Goal: Obtain resource: Download file/media

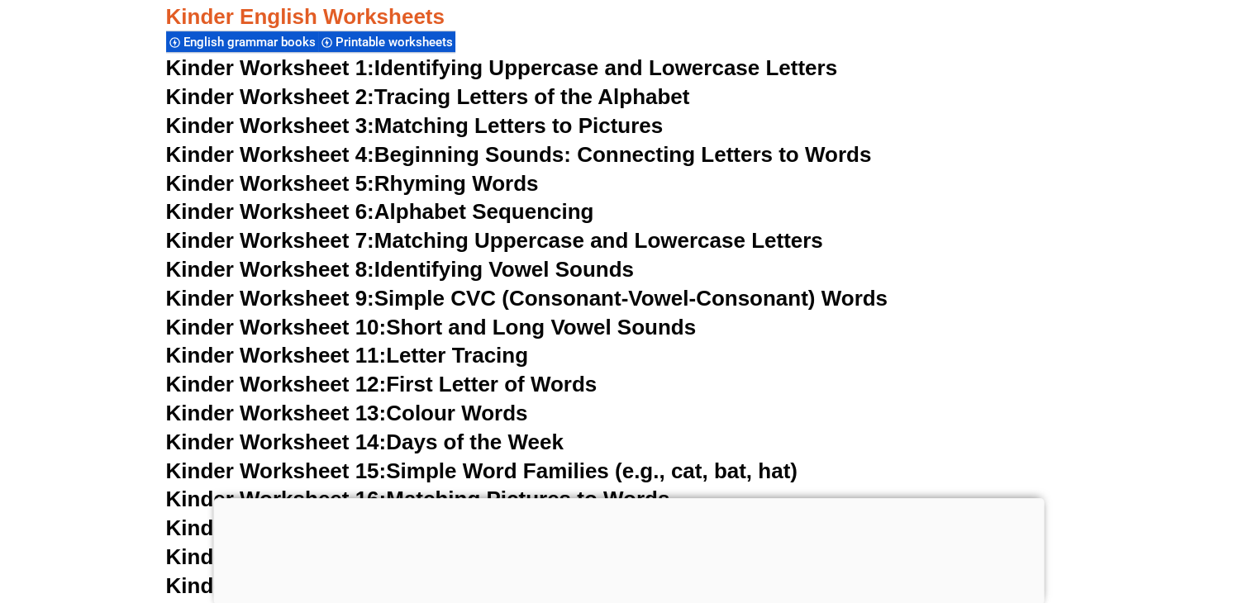
scroll to position [683, 0]
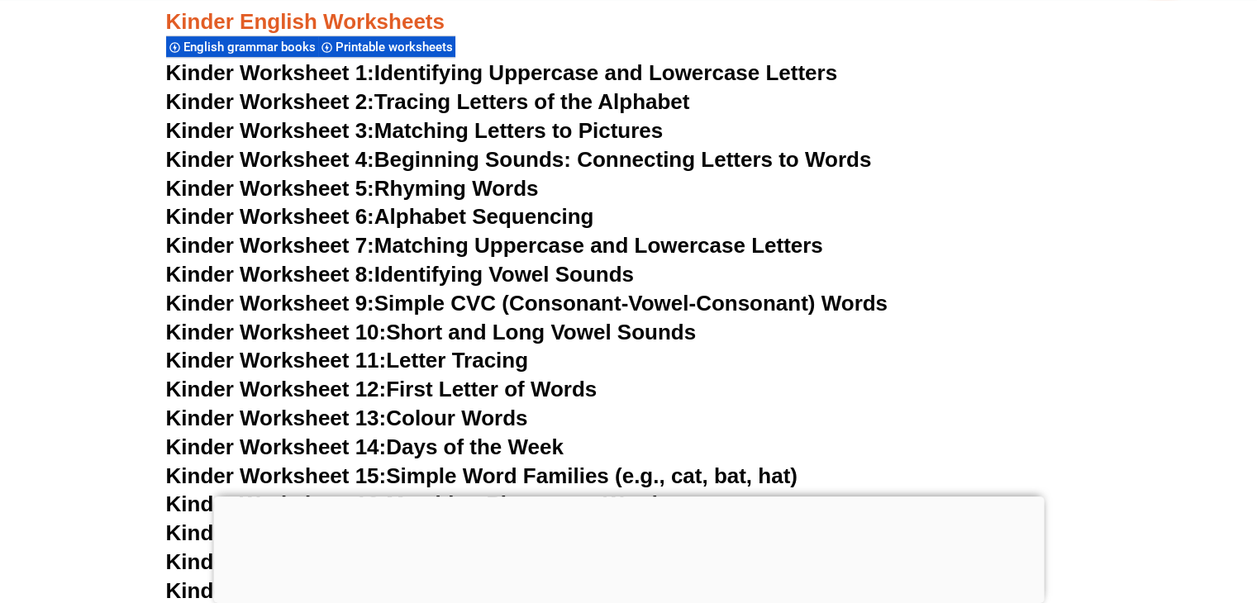
click at [536, 159] on link "Kinder Worksheet 4: Beginning Sounds: Connecting Letters to Words" at bounding box center [519, 159] width 706 height 25
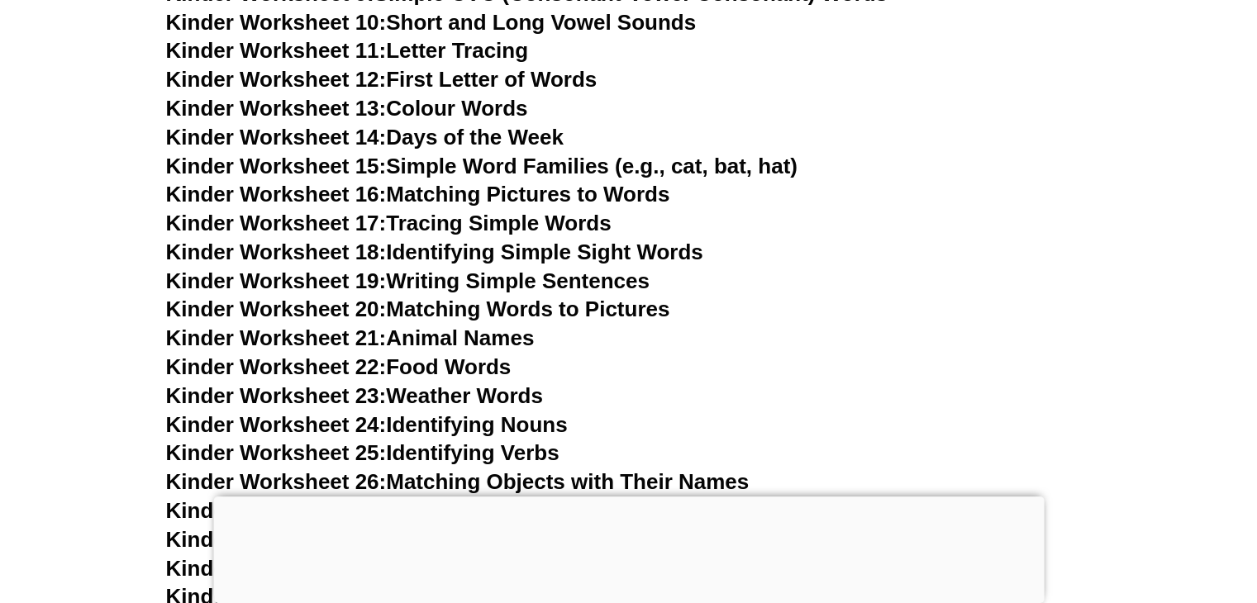
scroll to position [992, 0]
click at [529, 136] on link "Kinder Worksheet 14: Days of the Week" at bounding box center [365, 138] width 398 height 25
click at [567, 282] on link "Kinder Worksheet 19: Writing Simple Sentences" at bounding box center [408, 281] width 484 height 25
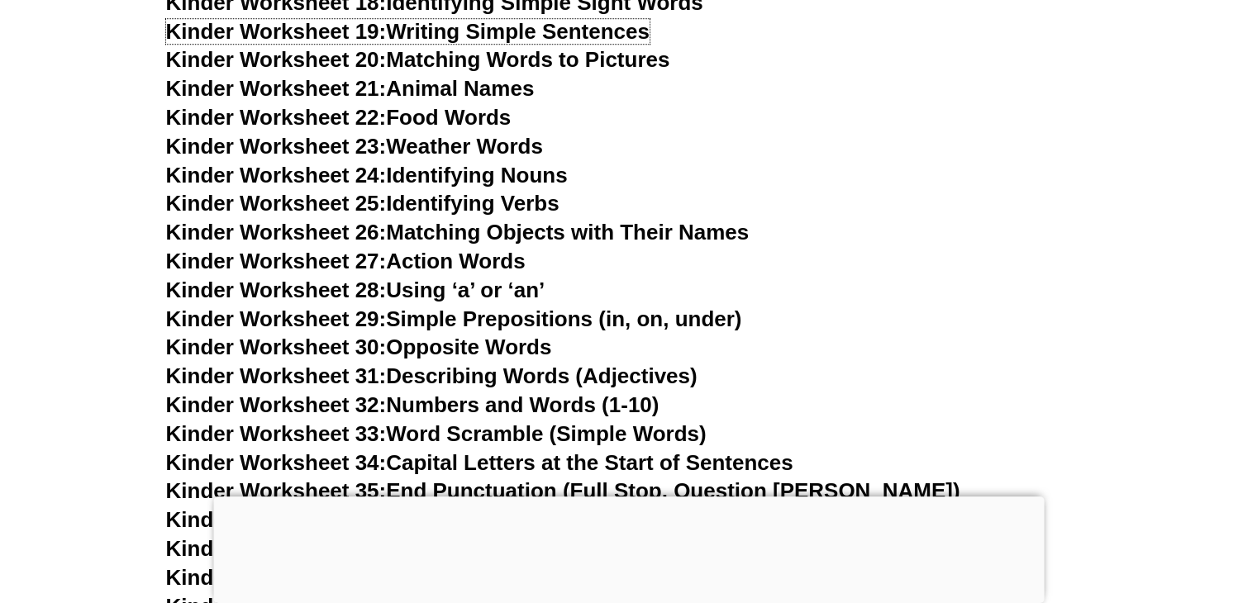
scroll to position [1243, 0]
click at [473, 168] on link "Kinder Worksheet 24: Identifying Nouns" at bounding box center [367, 174] width 402 height 25
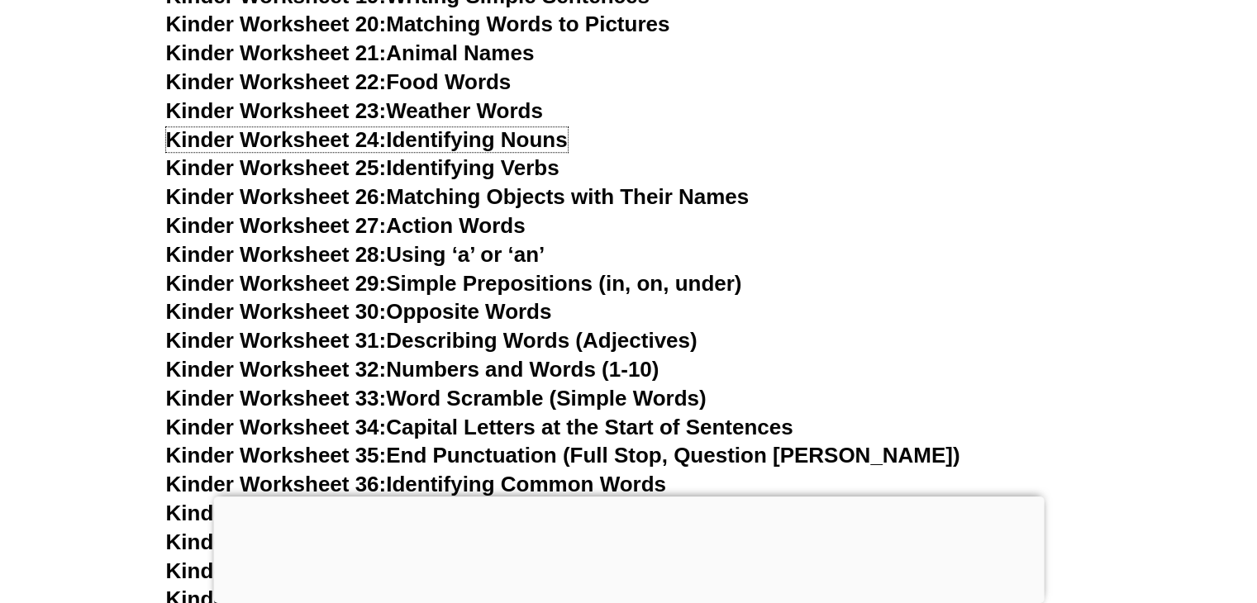
scroll to position [1279, 0]
click at [509, 169] on link "Kinder Worksheet 25: Identifying Verbs" at bounding box center [362, 167] width 393 height 25
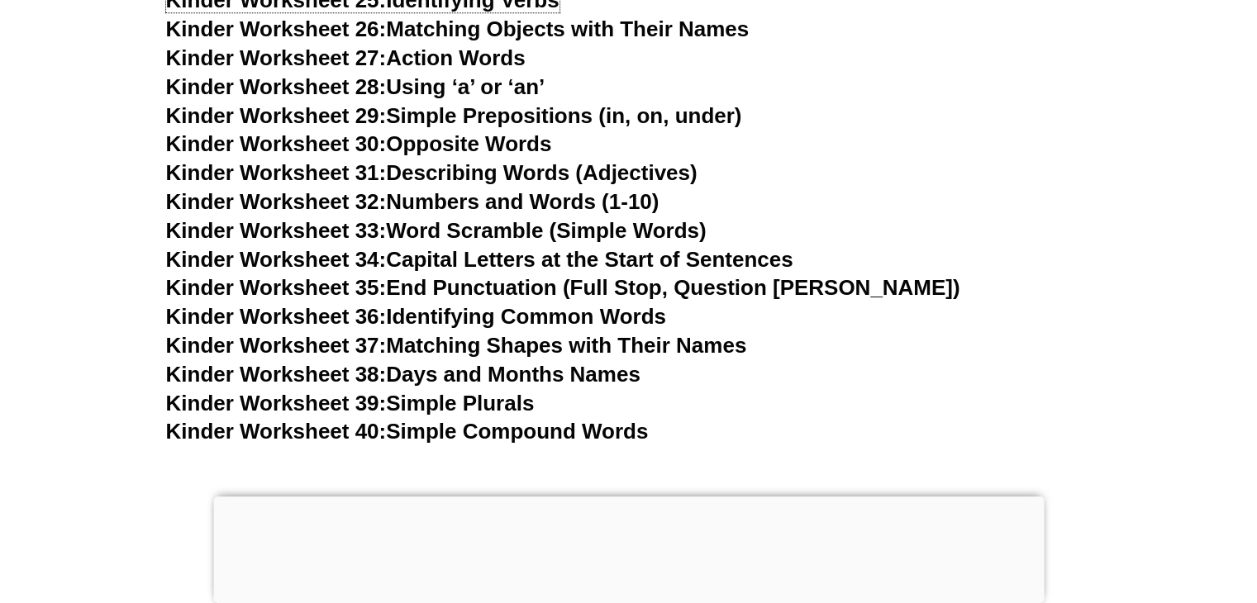
scroll to position [1446, 0]
click at [582, 167] on link "Kinder Worksheet 31: Describing Words (Adjectives)" at bounding box center [431, 172] width 531 height 25
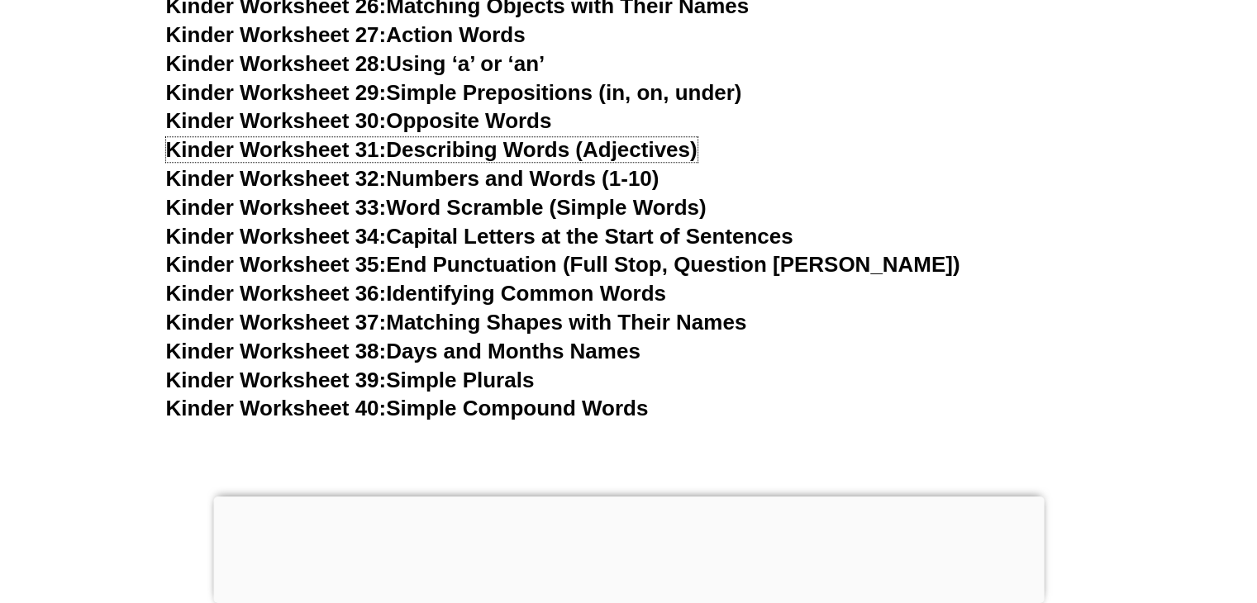
scroll to position [1472, 0]
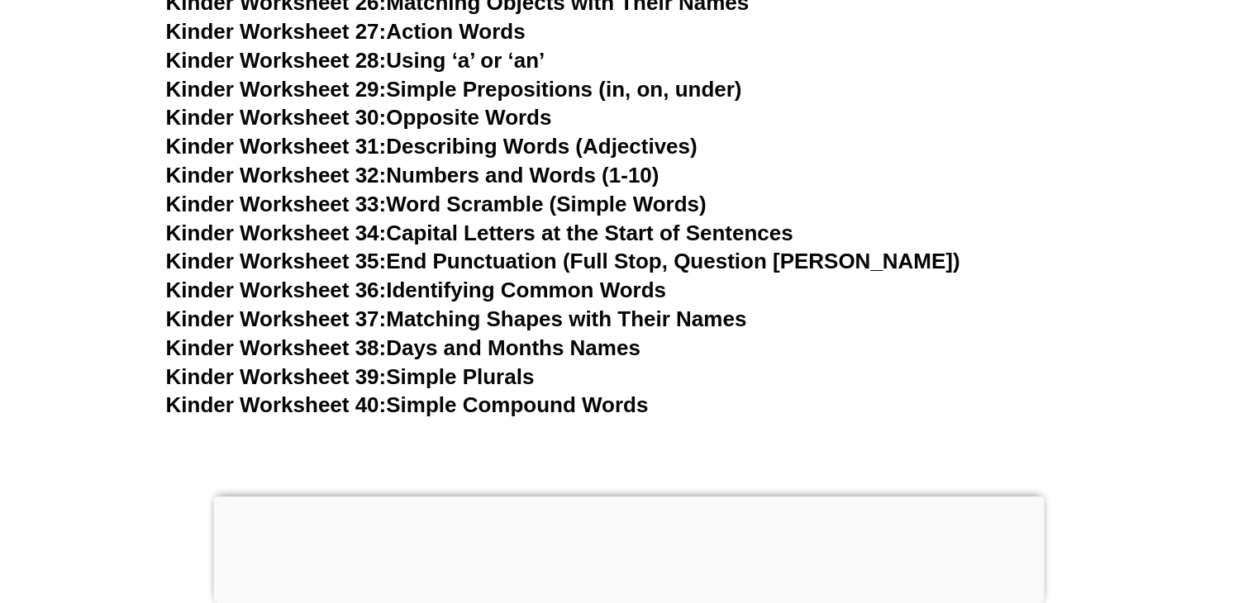
click at [584, 169] on link "Kinder Worksheet 32: Numbers and Words (1-10)" at bounding box center [412, 175] width 493 height 25
click at [628, 199] on link "Kinder Worksheet 33: Word Scramble (Simple Words)" at bounding box center [436, 204] width 541 height 25
click at [650, 286] on link "Kinder Worksheet 36: Identifying Common Words" at bounding box center [416, 290] width 500 height 25
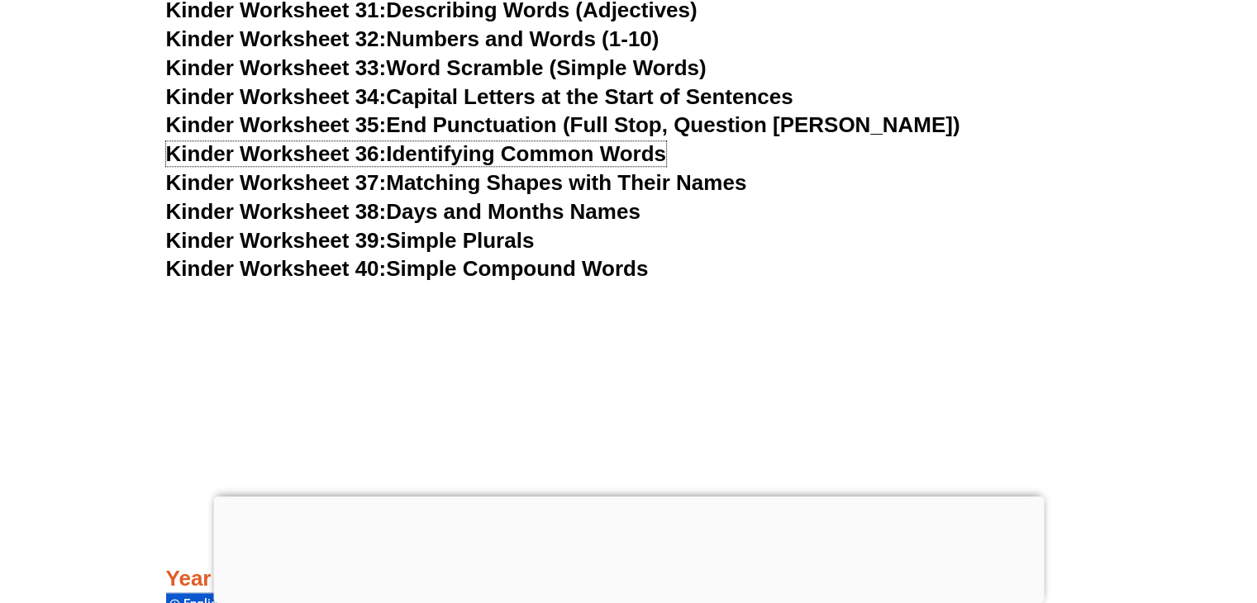
scroll to position [1609, 0]
click at [615, 207] on link "Kinder Worksheet 38: Days and Months Names" at bounding box center [403, 210] width 474 height 25
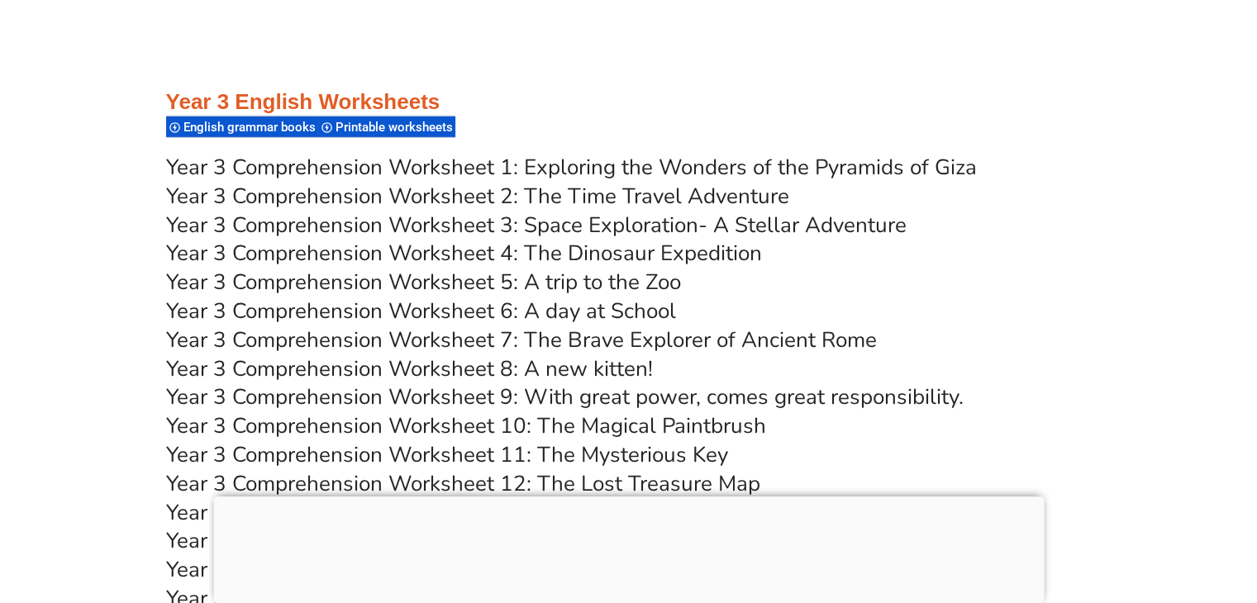
scroll to position [5439, 0]
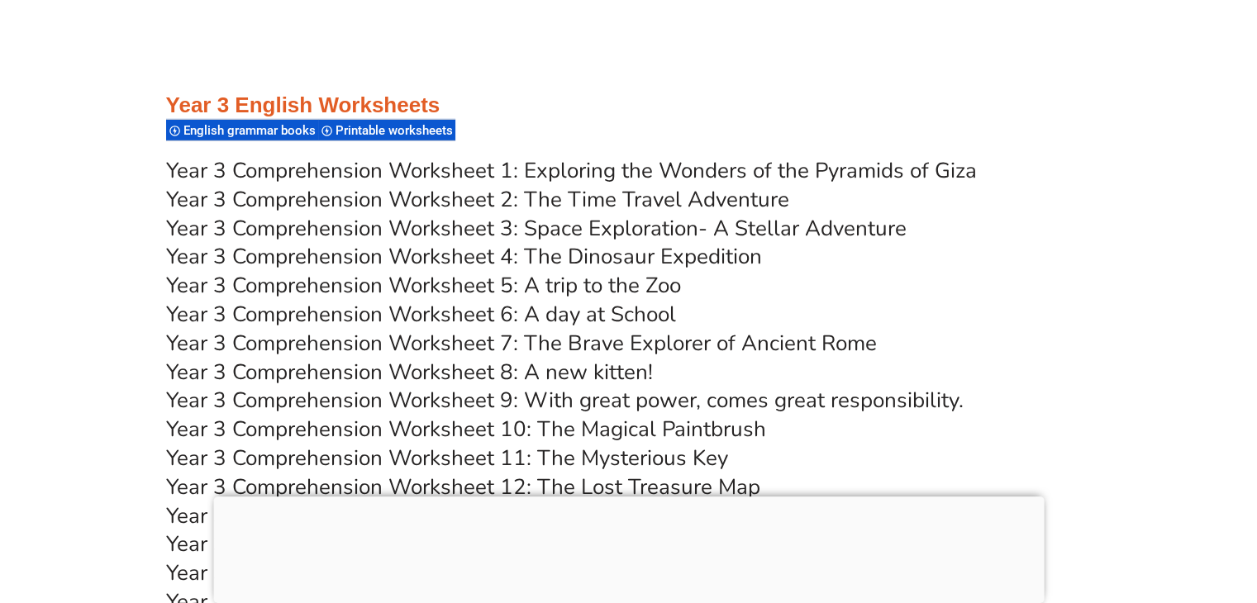
click at [716, 170] on link "Year 3 Comprehension Worksheet 1: Exploring the Wonders of the Pyramids of Giza" at bounding box center [571, 170] width 811 height 29
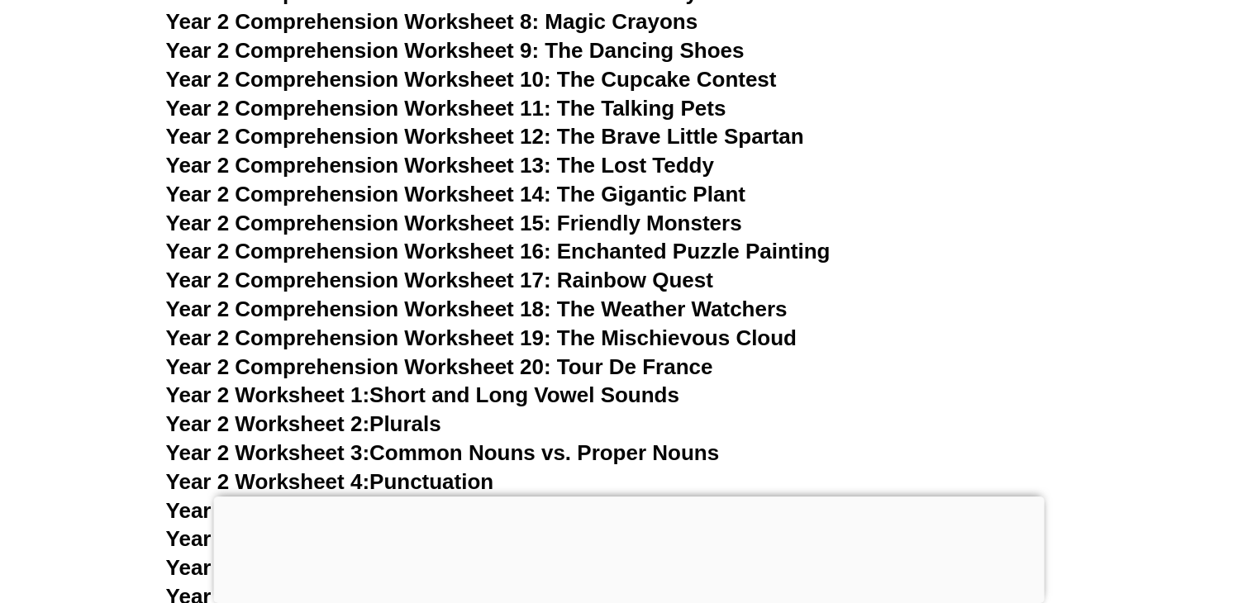
scroll to position [4264, 0]
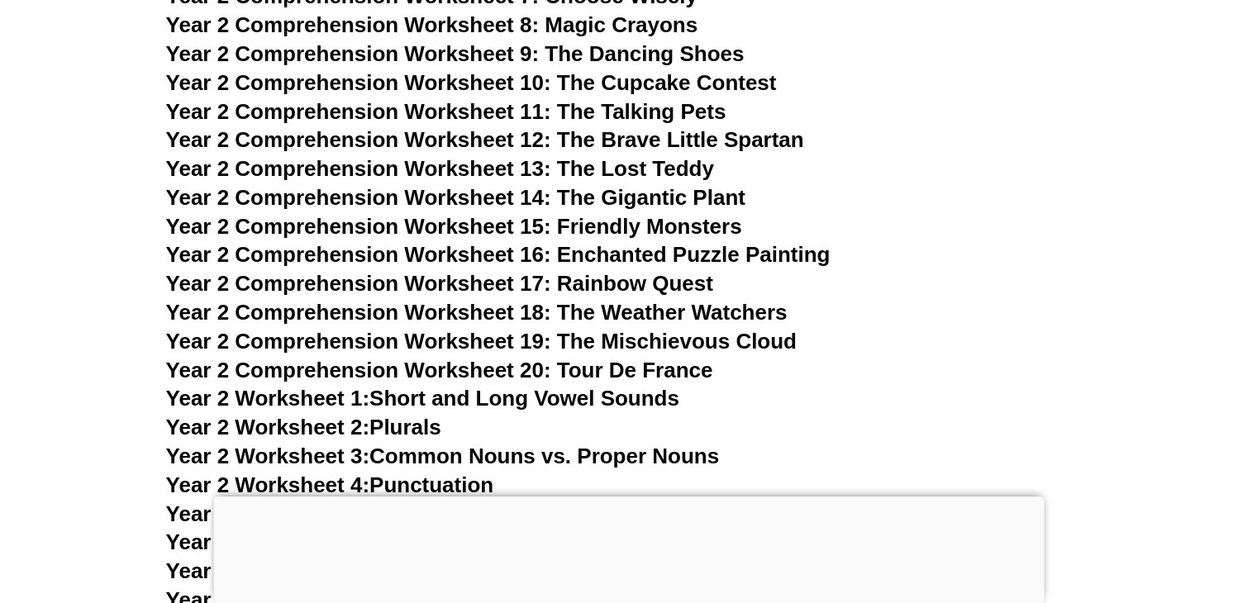
click at [717, 226] on span "Year 2 Comprehension Worksheet 15: Friendly Monsters" at bounding box center [454, 226] width 576 height 25
